Goal: Transaction & Acquisition: Purchase product/service

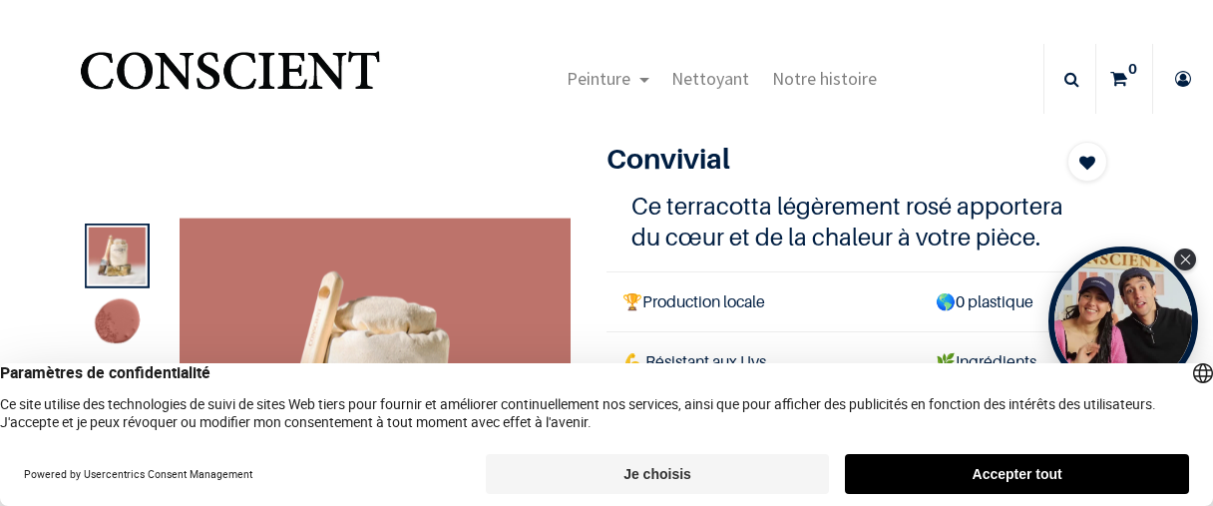
click at [110, 313] on img at bounding box center [116, 323] width 57 height 57
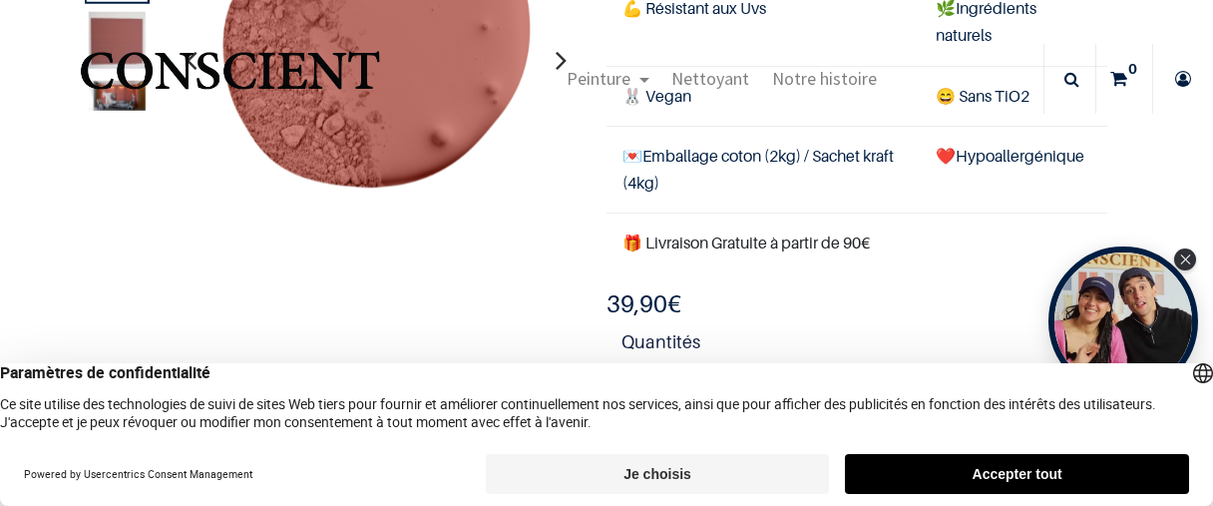
scroll to position [117, 0]
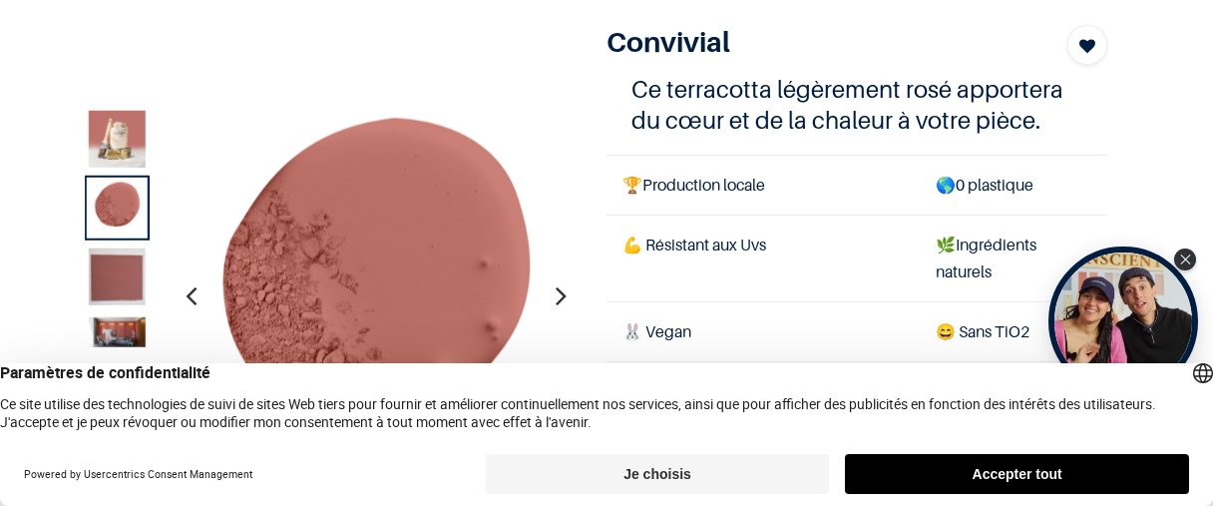
click at [125, 271] on img at bounding box center [116, 275] width 57 height 57
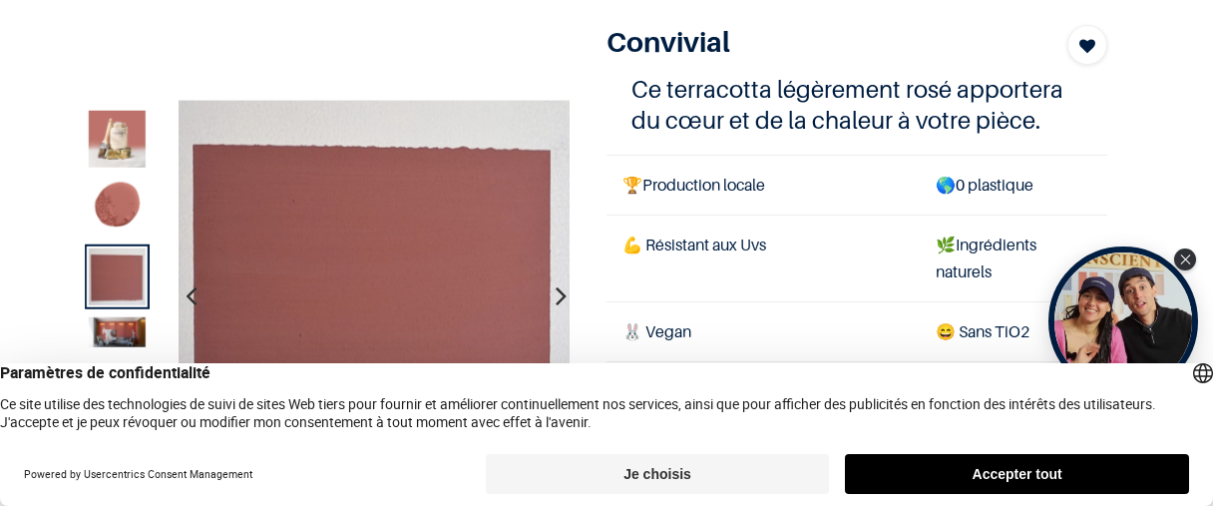
click at [125, 317] on img at bounding box center [116, 331] width 57 height 30
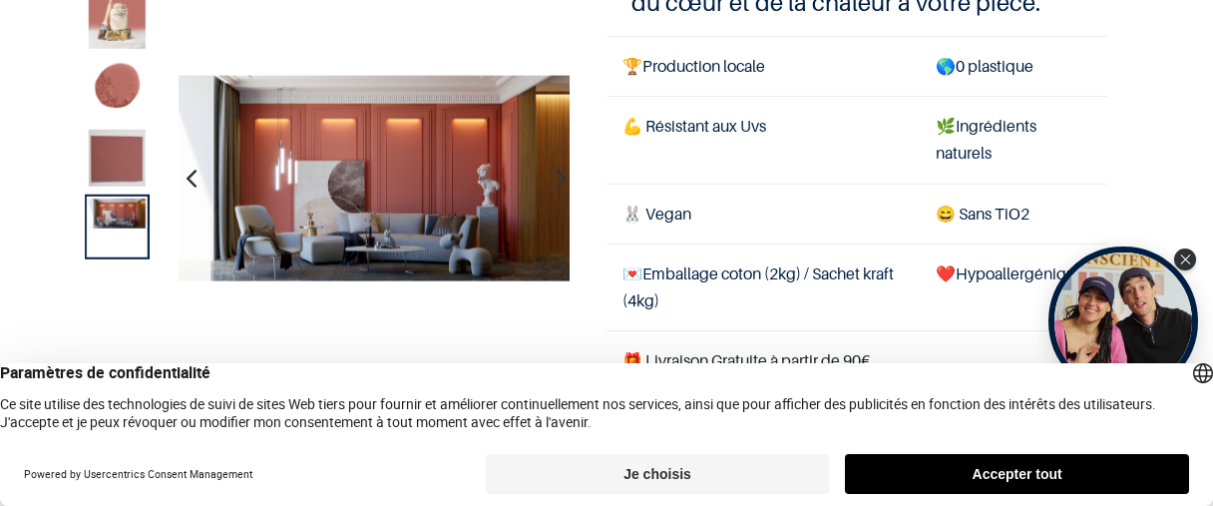
scroll to position [234, 0]
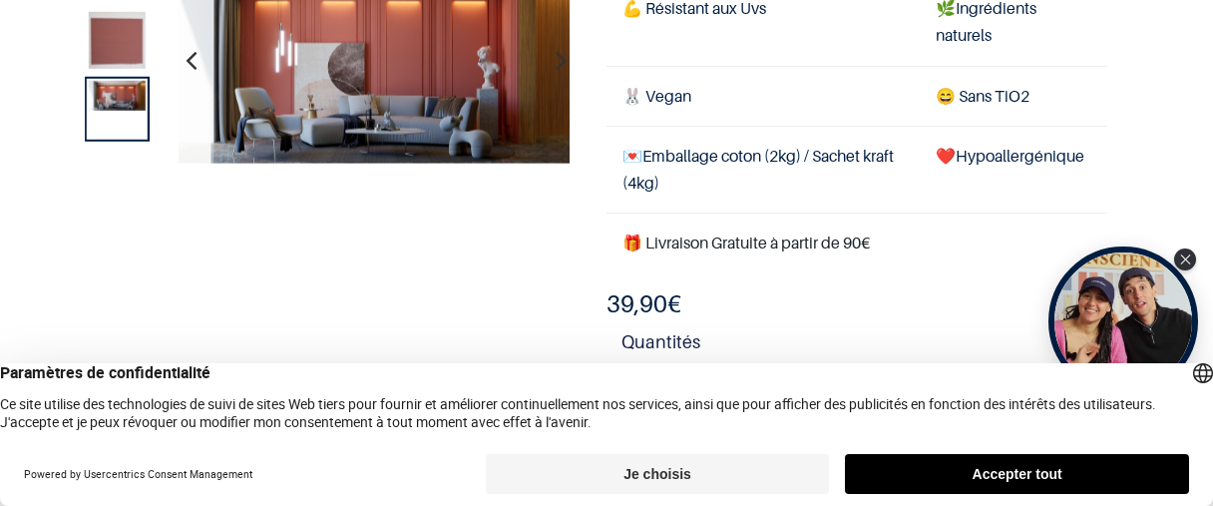
click at [443, 73] on img at bounding box center [374, 59] width 392 height 206
click at [499, 136] on img at bounding box center [374, 59] width 392 height 206
click at [388, 116] on img at bounding box center [374, 59] width 392 height 206
click at [556, 62] on icon "button" at bounding box center [561, 60] width 11 height 54
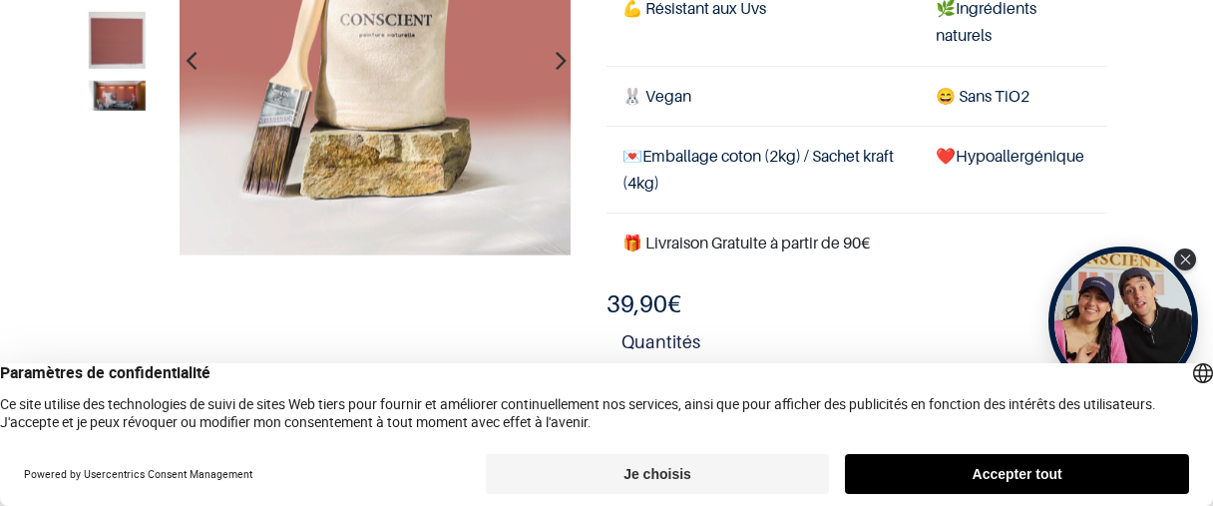
click at [556, 63] on icon "button" at bounding box center [561, 60] width 11 height 54
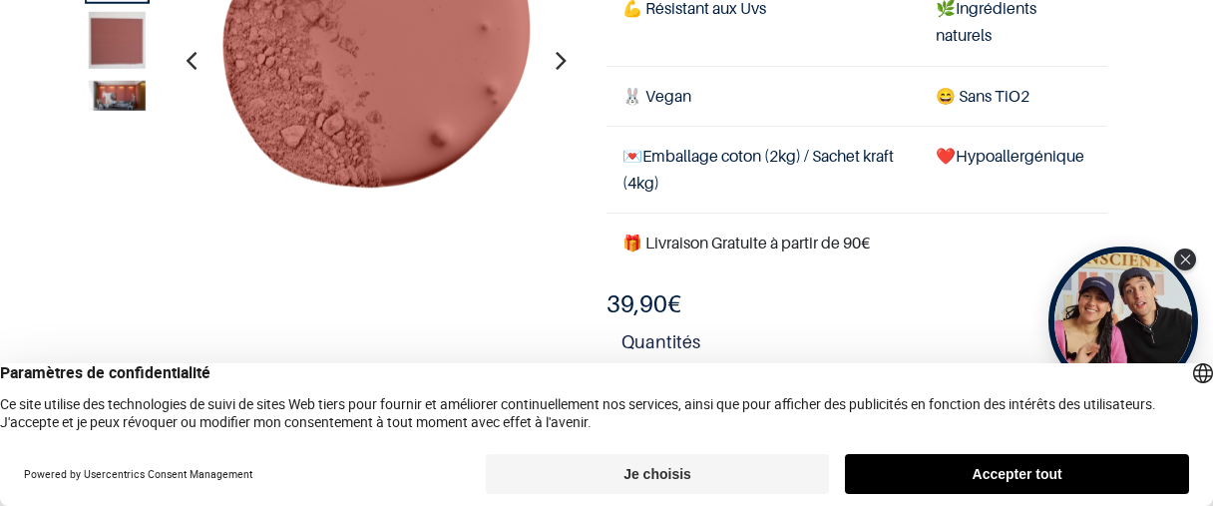
click at [556, 63] on icon "button" at bounding box center [561, 60] width 11 height 54
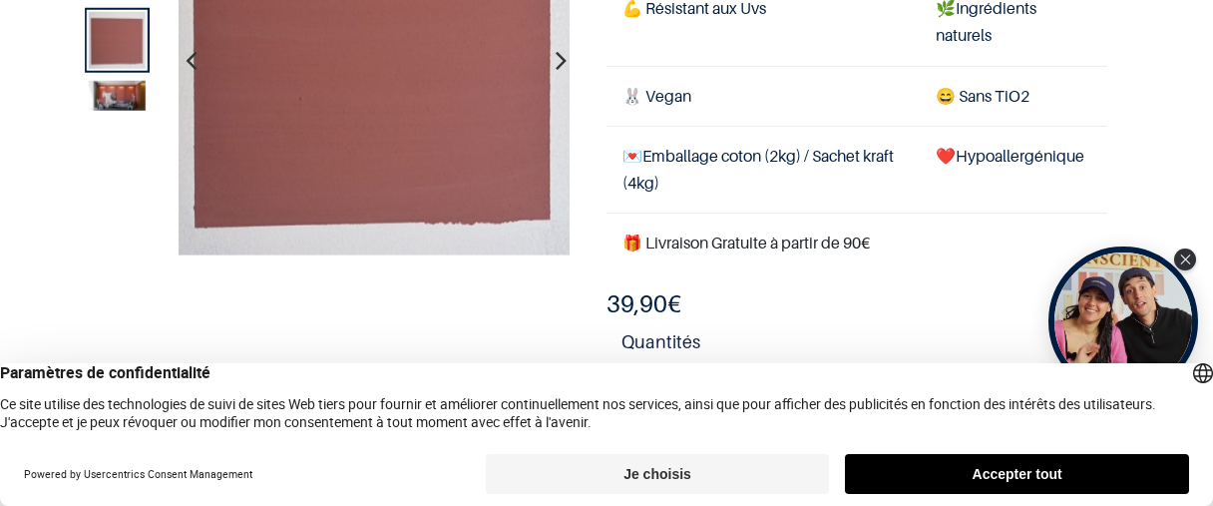
scroll to position [117, 0]
click at [637, 470] on button "Je choisis" at bounding box center [658, 474] width 344 height 40
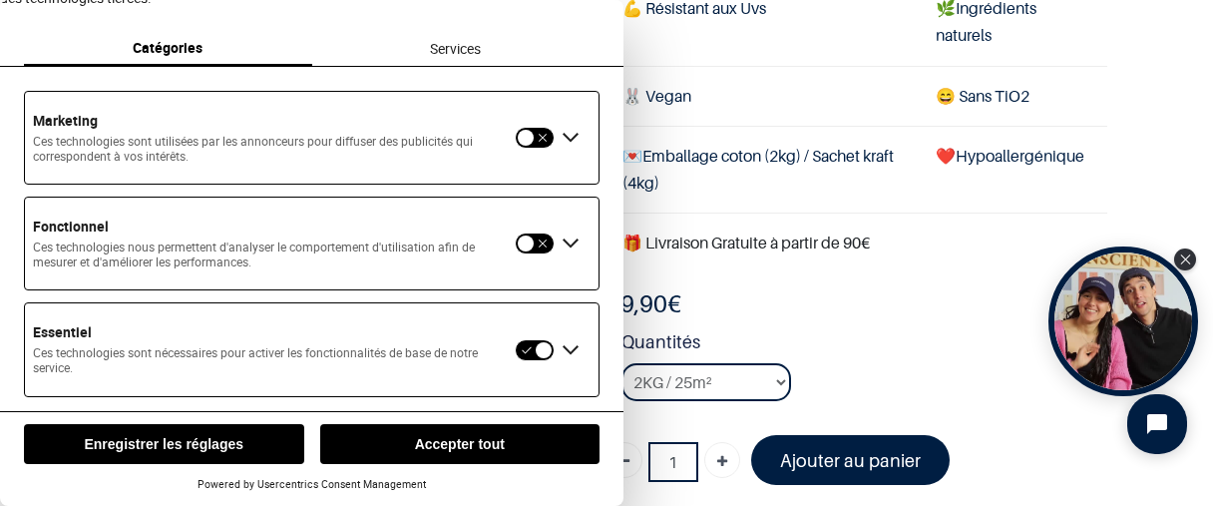
scroll to position [91, 0]
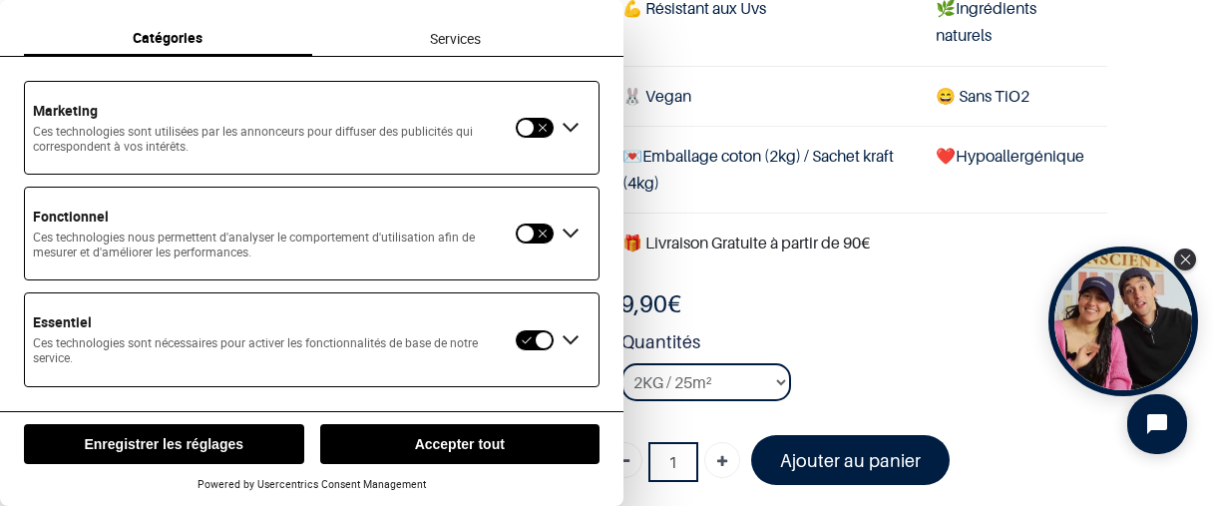
click at [541, 234] on button "button" at bounding box center [535, 233] width 40 height 22
click at [545, 128] on button "button" at bounding box center [535, 128] width 40 height 22
click at [252, 443] on button "Enregistrer les réglages" at bounding box center [164, 444] width 280 height 40
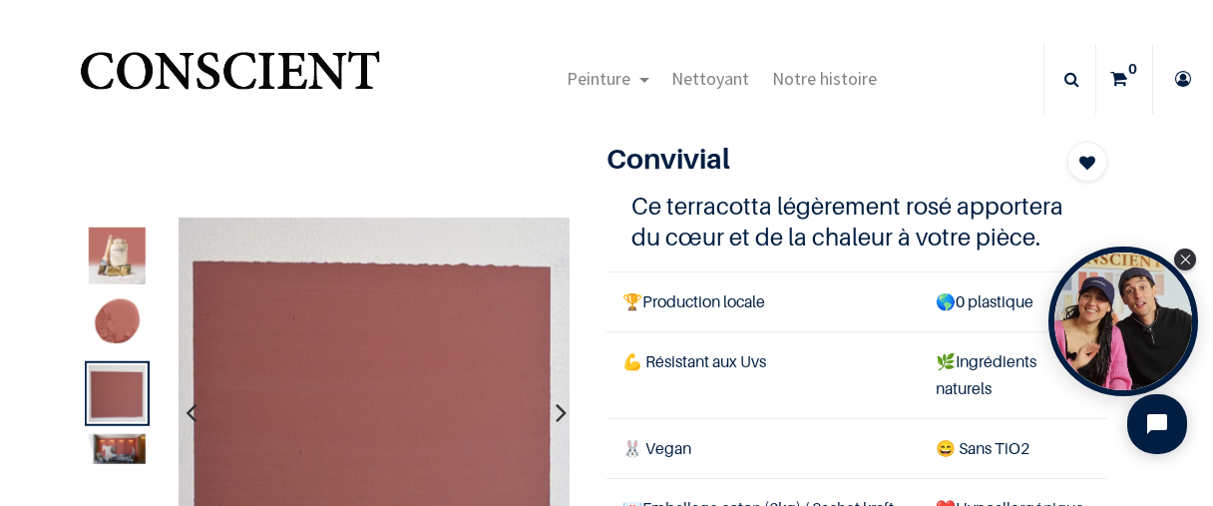
click at [129, 316] on img at bounding box center [116, 323] width 57 height 57
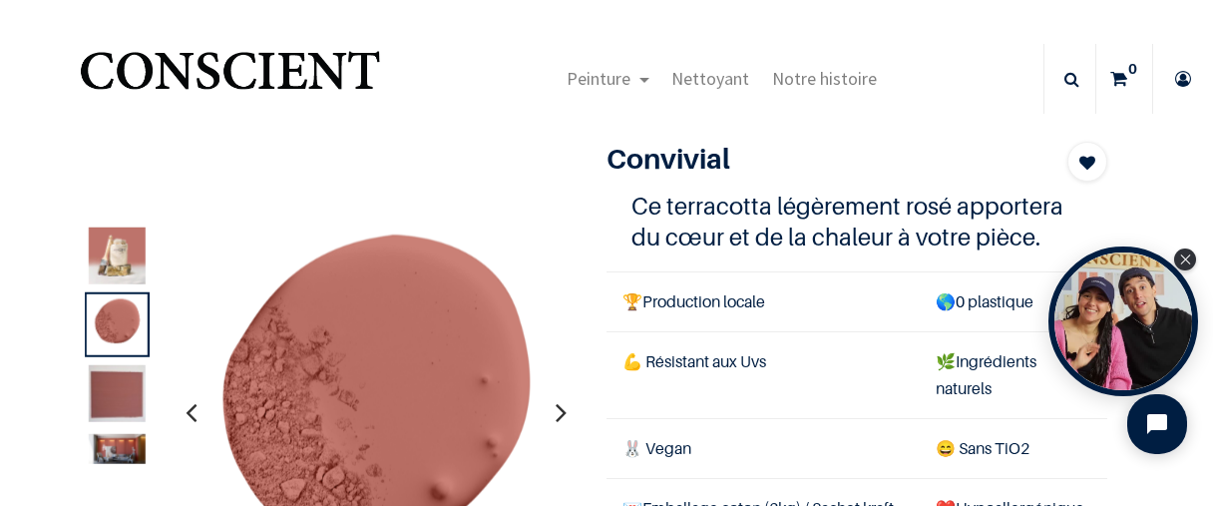
click at [118, 448] on img at bounding box center [116, 448] width 57 height 30
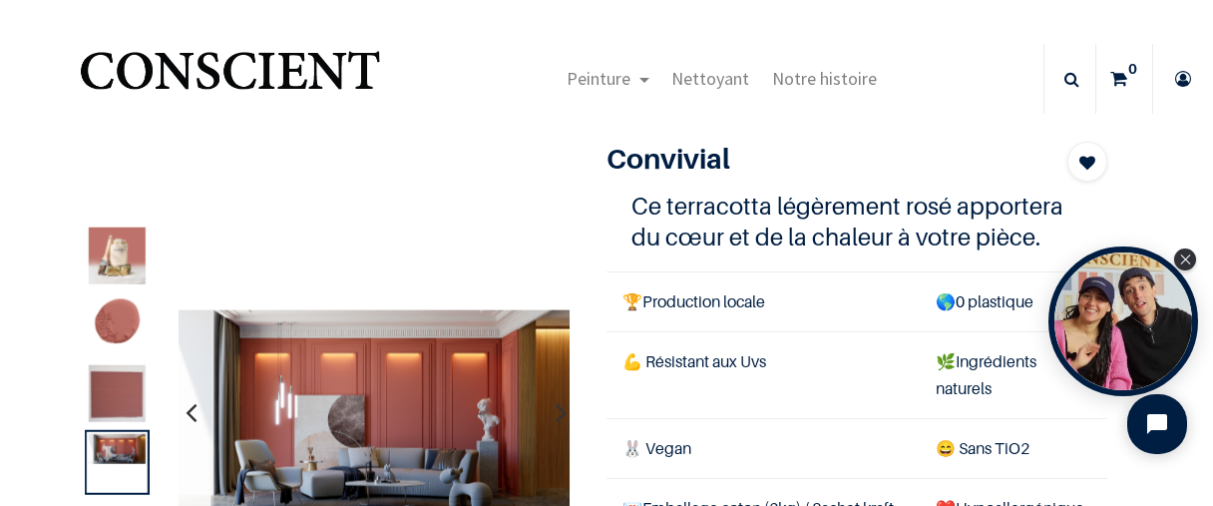
drag, startPoint x: 122, startPoint y: 268, endPoint x: 143, endPoint y: 228, distance: 45.1
click at [123, 266] on img at bounding box center [116, 255] width 57 height 57
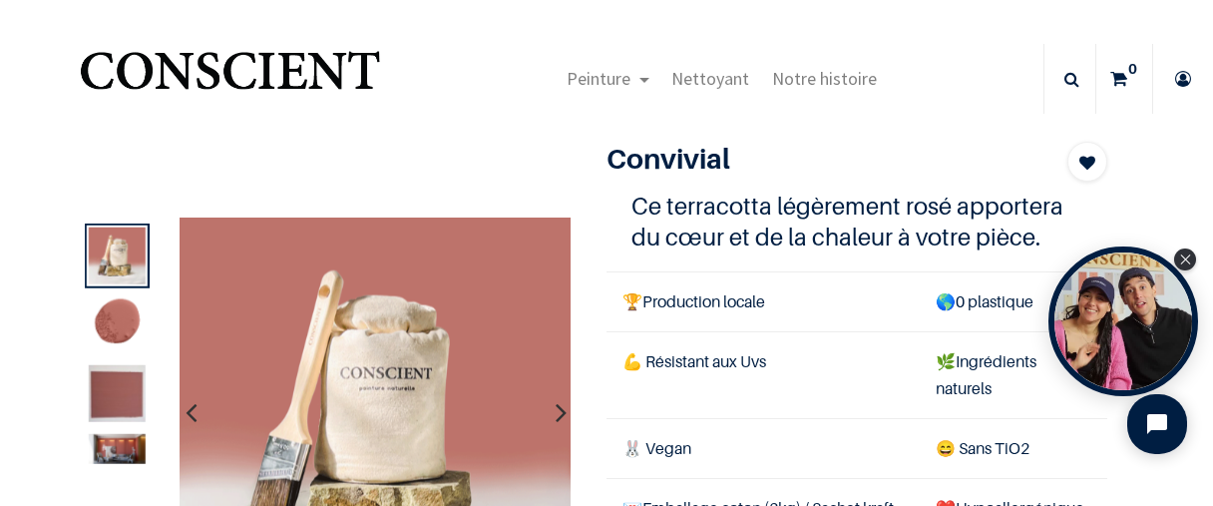
scroll to position [234, 0]
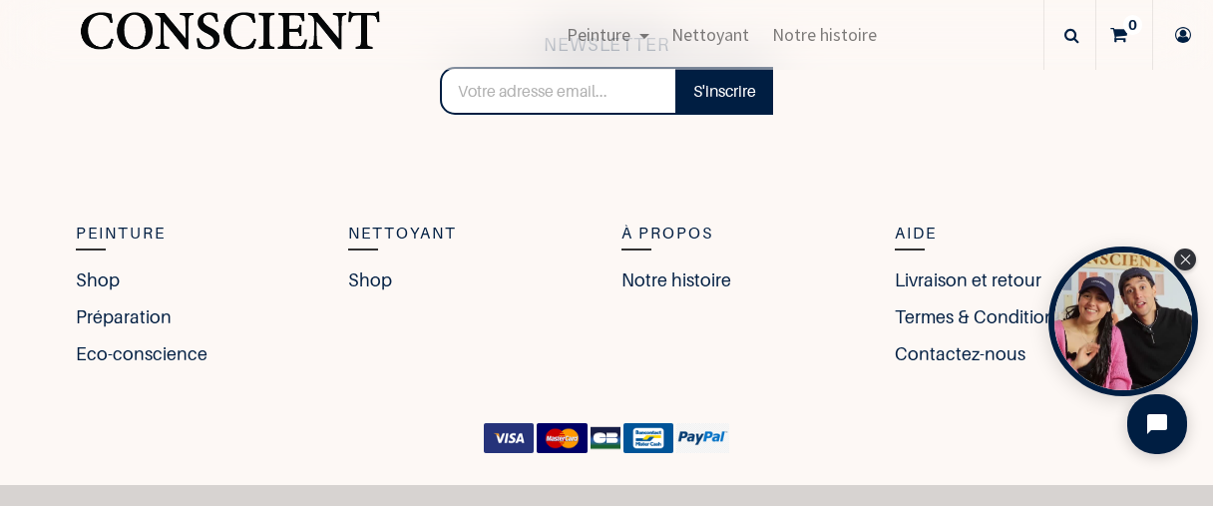
scroll to position [4343, 0]
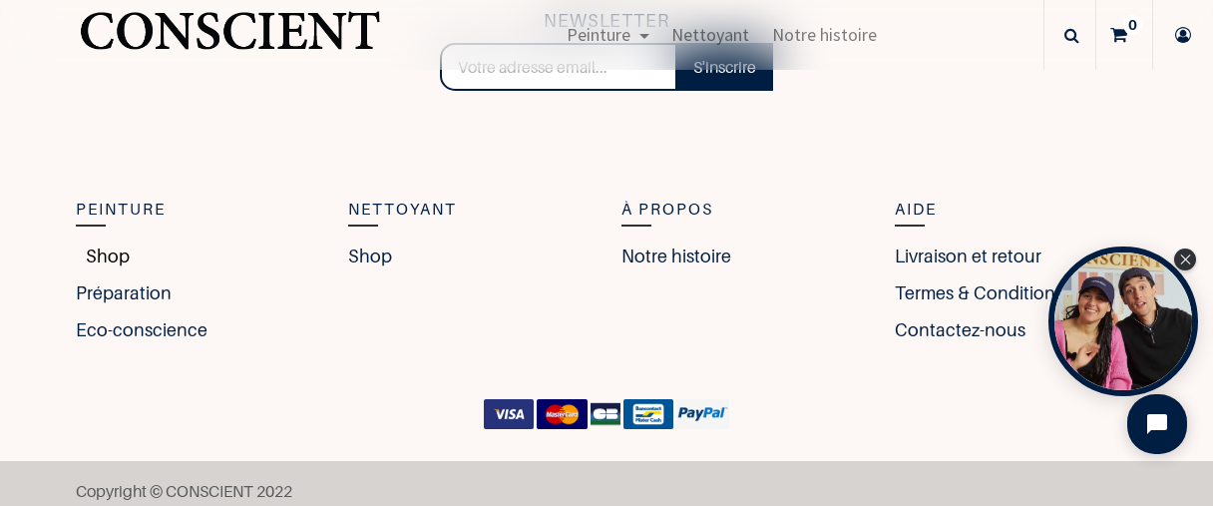
click at [115, 250] on link "Shop" at bounding box center [103, 255] width 54 height 27
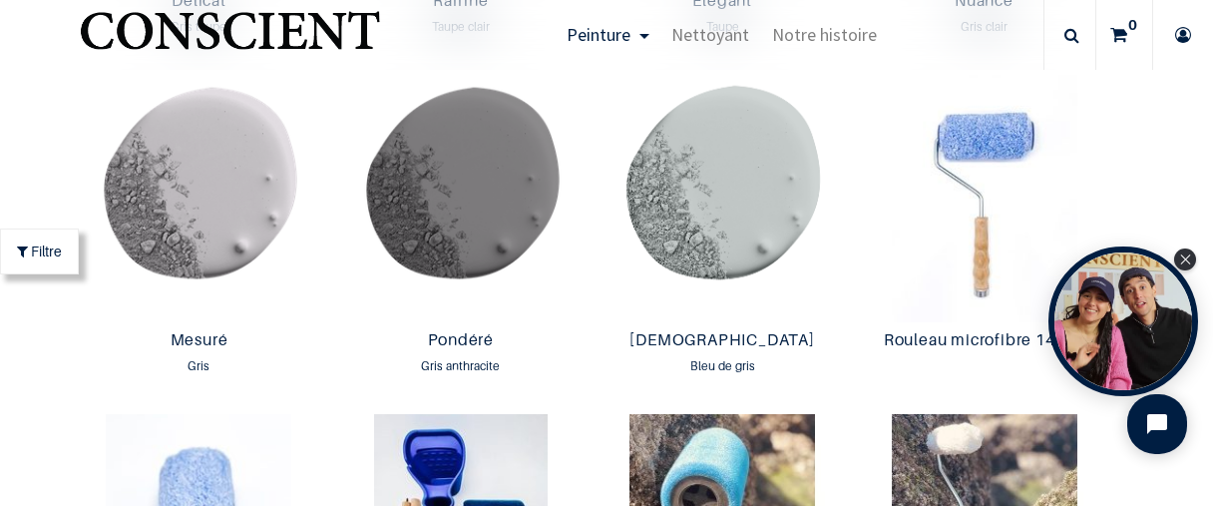
scroll to position [2813, 0]
